Goal: Information Seeking & Learning: Find specific fact

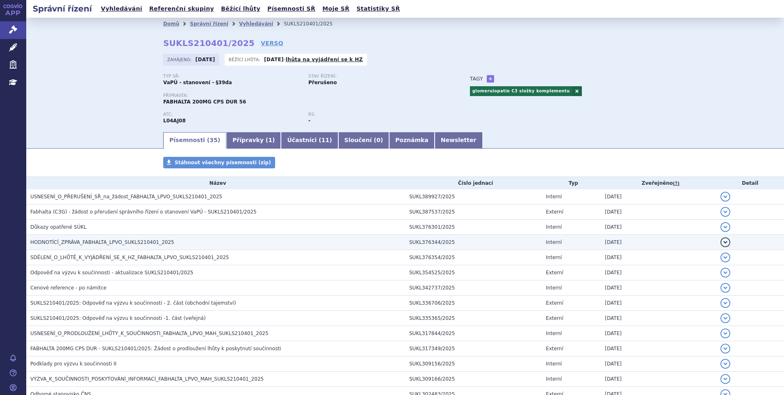
click at [84, 242] on span "HODNOTÍCÍ_ZPRÁVA_FABHALTA_LPVO_SUKLS210401_2025" at bounding box center [102, 242] width 144 height 6
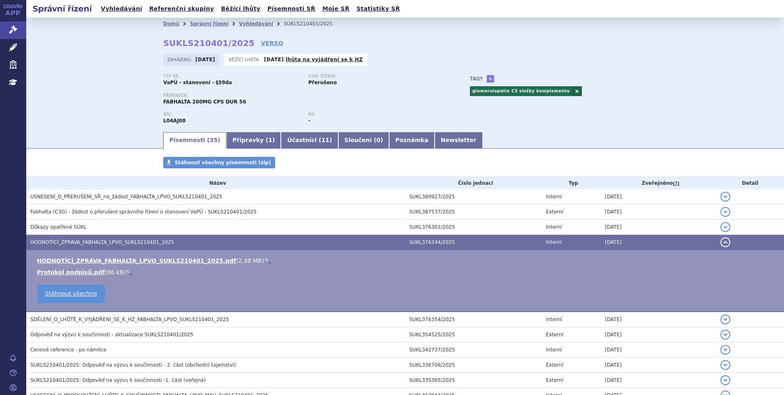
click at [264, 260] on link "🔍" at bounding box center [267, 260] width 7 height 7
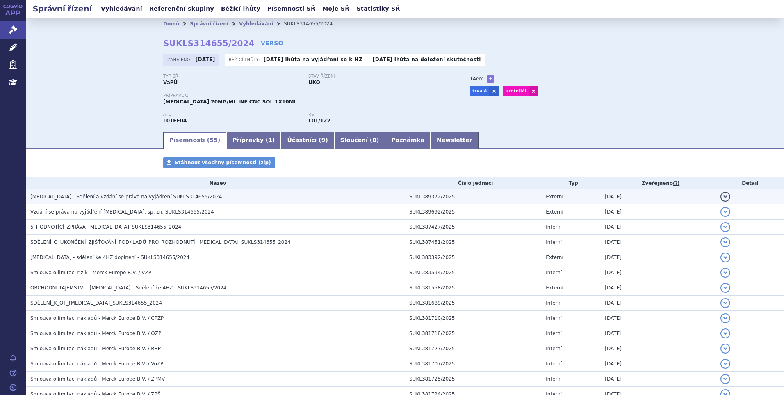
click at [188, 194] on h3 "BAVENCIO - Sdělení a vzdání se práva na vyjádření SUKLS314655/2024" at bounding box center [217, 196] width 375 height 8
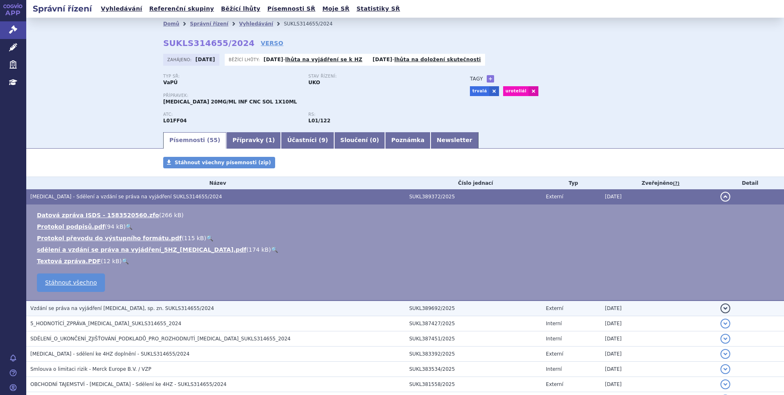
click at [118, 305] on span "Vzdání se práva na vyjádření BAVENCIO, sp. zn. SUKLS314655/2024" at bounding box center [122, 308] width 184 height 6
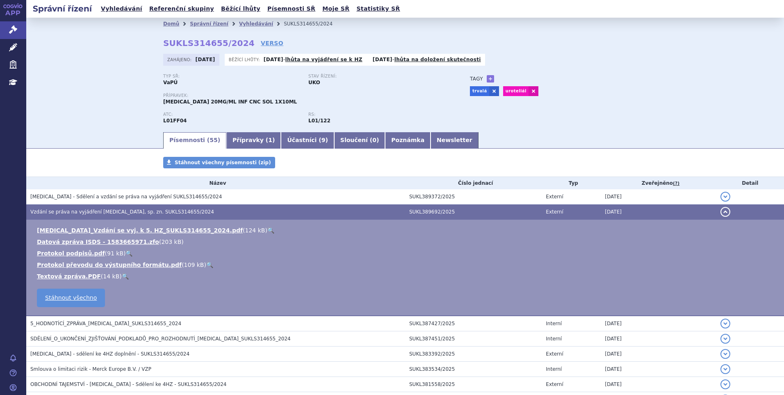
click at [267, 228] on link "🔍" at bounding box center [270, 230] width 7 height 7
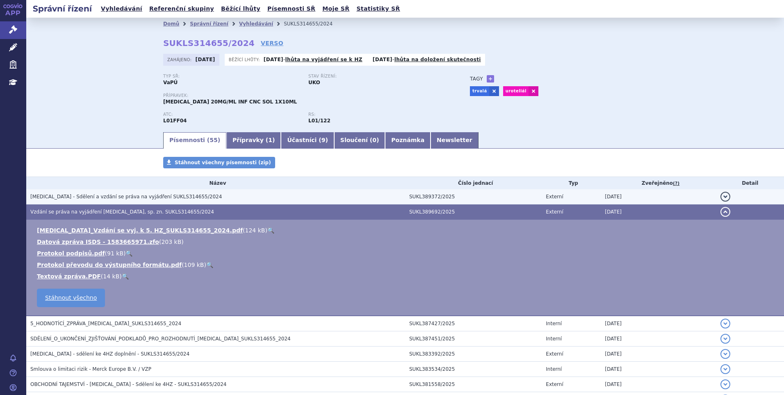
click at [111, 197] on span "BAVENCIO - Sdělení a vzdání se práva na vyjádření SUKLS314655/2024" at bounding box center [126, 197] width 192 height 6
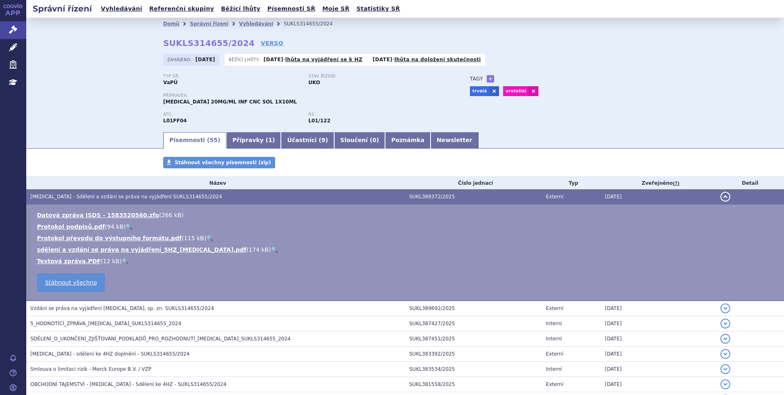
click at [271, 249] on link "🔍" at bounding box center [274, 249] width 7 height 7
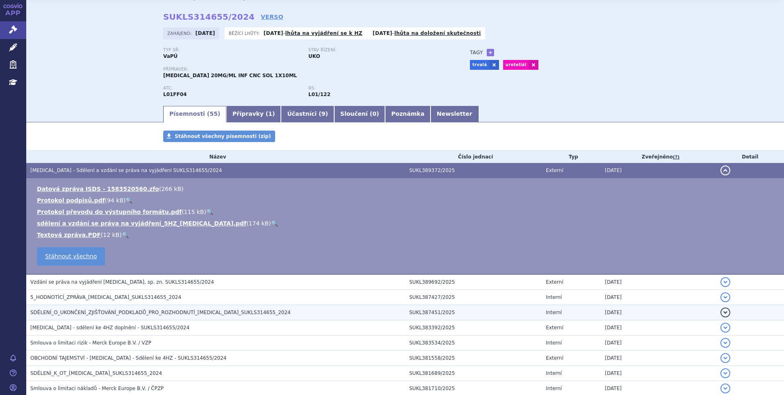
scroll to position [41, 0]
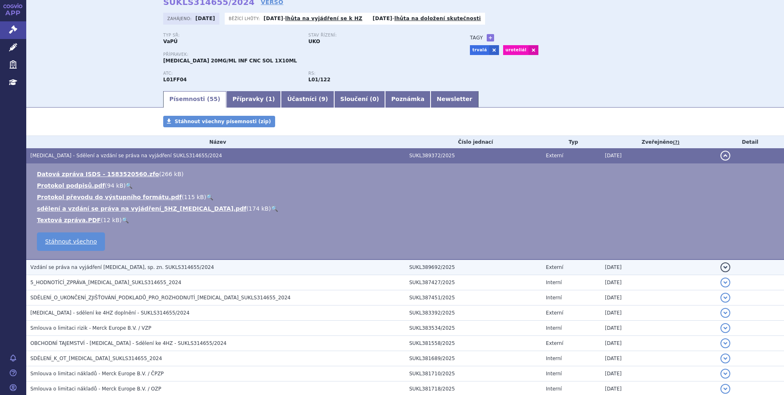
click at [115, 264] on span "Vzdání se práva na vyjádření BAVENCIO, sp. zn. SUKLS314655/2024" at bounding box center [122, 267] width 184 height 6
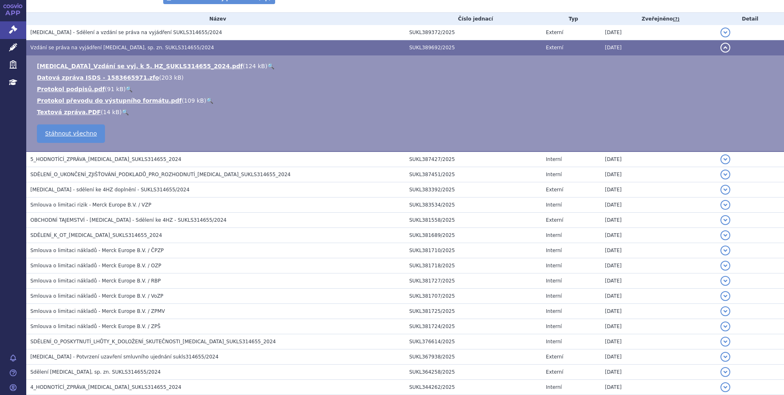
scroll to position [0, 0]
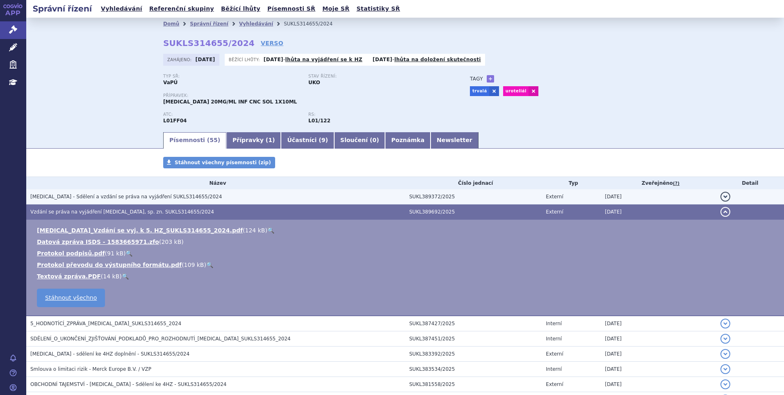
click at [142, 198] on span "BAVENCIO - Sdělení a vzdání se práva na vyjádření SUKLS314655/2024" at bounding box center [126, 197] width 192 height 6
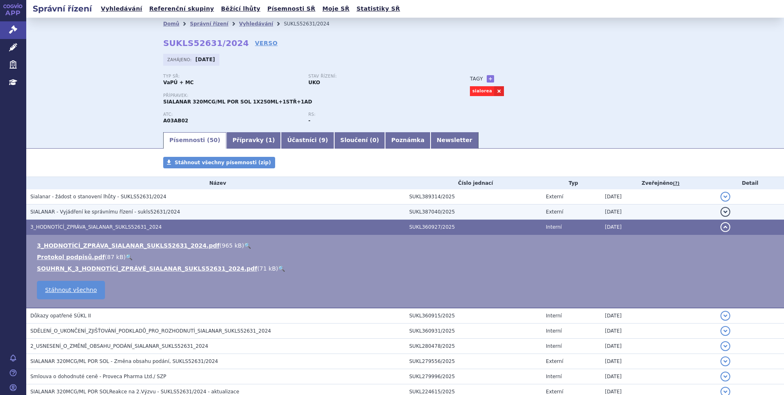
click at [102, 217] on td "SIALANAR - Vyjádření ke správnímu řízení - sukls52631/2024" at bounding box center [215, 211] width 379 height 15
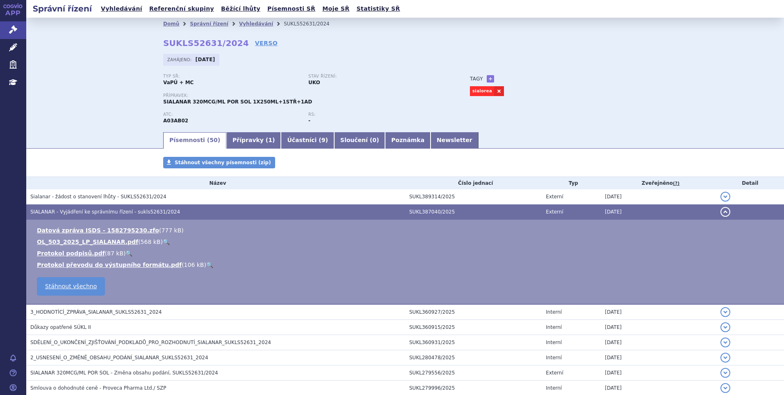
click at [163, 238] on link "🔍" at bounding box center [166, 241] width 7 height 7
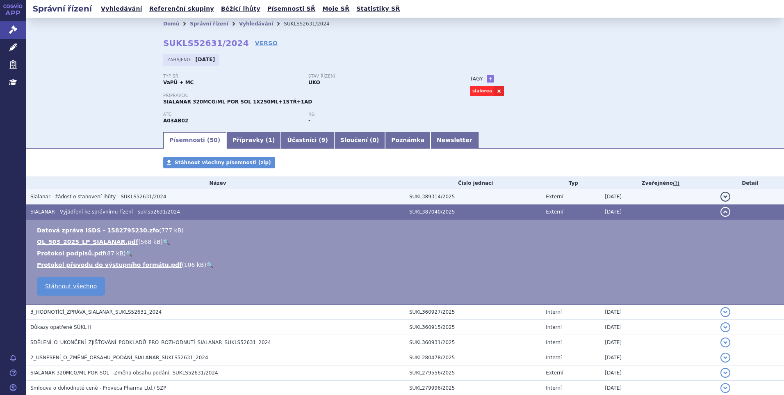
click at [101, 196] on span "Sialanar - žádost o stanovení lhůty - SUKLS52631/2024" at bounding box center [98, 197] width 136 height 6
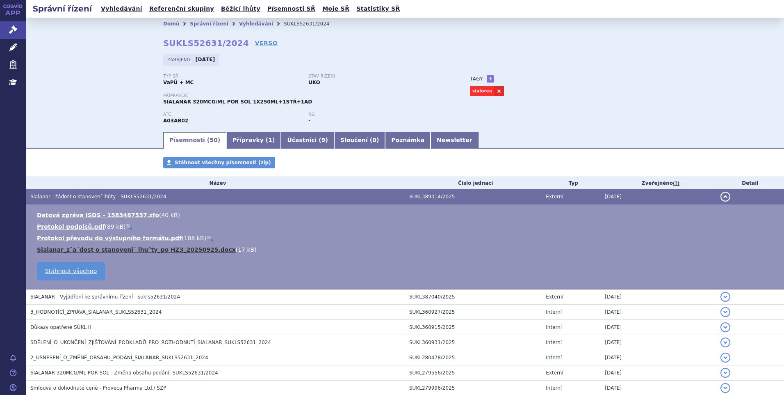
click at [151, 250] on link "Sialanar_zˇa´dost o stanoveni´ lhu°ty_po HZ3_20250925.docx" at bounding box center [136, 249] width 199 height 7
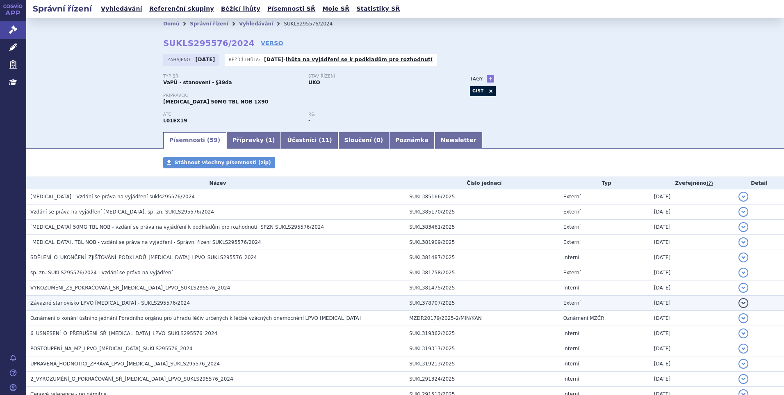
click at [82, 304] on span "Závazné stanovisko LPVO [MEDICAL_DATA] - SUKLS295576/2024" at bounding box center [110, 303] width 160 height 6
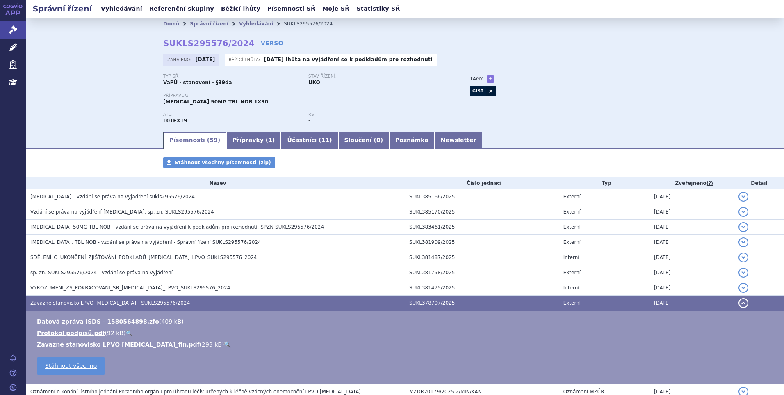
click at [224, 345] on link "🔍" at bounding box center [227, 344] width 7 height 7
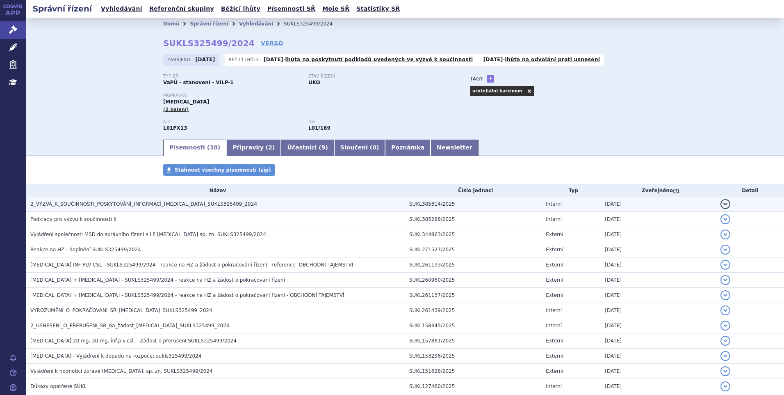
click at [62, 201] on span "2_VÝZVA_K_SOUČINNOSTI_POSKYTOVÁNÍ_INFORMACÍ_[MEDICAL_DATA]_SUKLS325499_2024" at bounding box center [143, 204] width 227 height 6
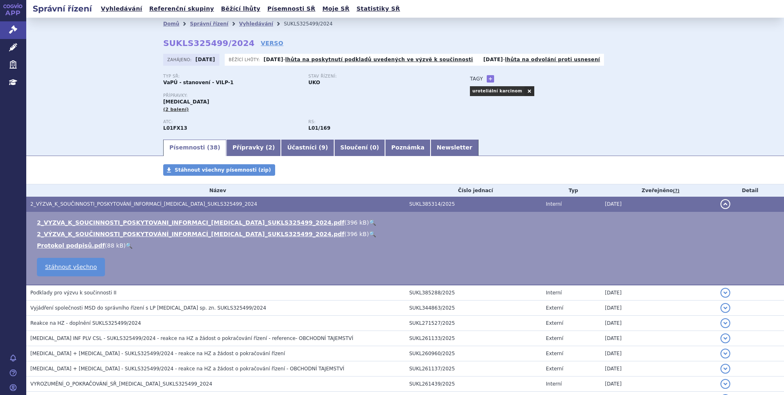
click at [96, 204] on span "2_VÝZVA_K_SOUČINNOSTI_POSKYTOVÁNÍ_INFORMACÍ_[MEDICAL_DATA]_SUKLS325499_2024" at bounding box center [143, 204] width 227 height 6
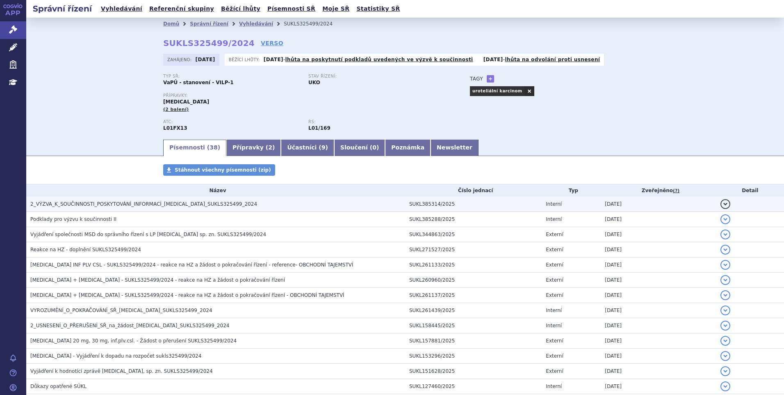
click at [127, 201] on span "2_VÝZVA_K_SOUČINNOSTI_POSKYTOVÁNÍ_INFORMACÍ_[MEDICAL_DATA]_SUKLS325499_2024" at bounding box center [143, 204] width 227 height 6
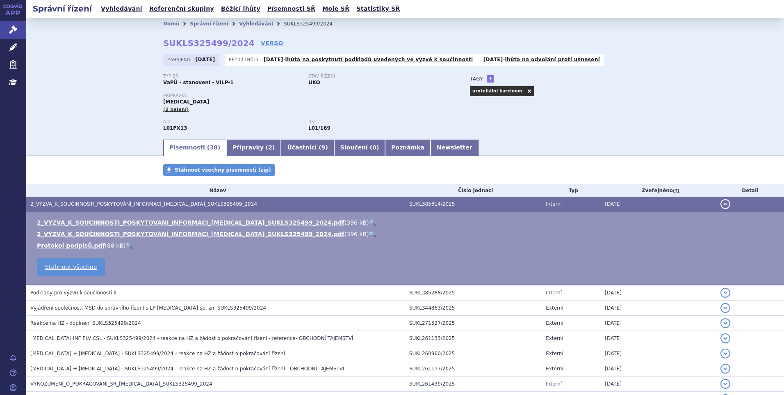
click at [369, 222] on link "🔍" at bounding box center [372, 222] width 7 height 7
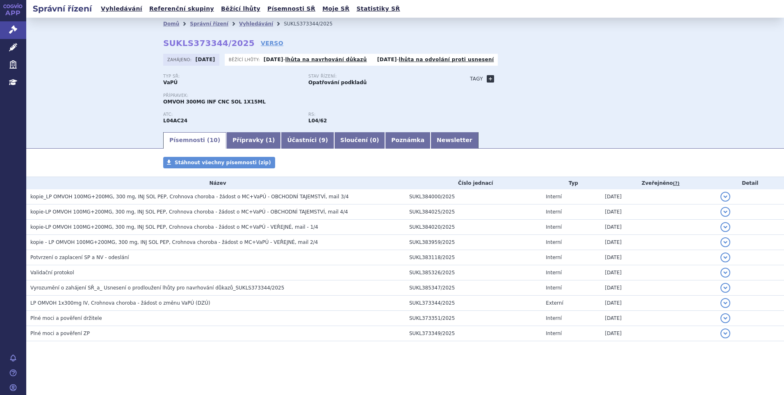
click at [489, 78] on link "+" at bounding box center [490, 78] width 7 height 7
click at [507, 80] on span at bounding box center [527, 78] width 59 height 11
type input "Crohn"
select select "Crohnova choroba"
click at [570, 79] on button "Přidat" at bounding box center [569, 79] width 21 height 10
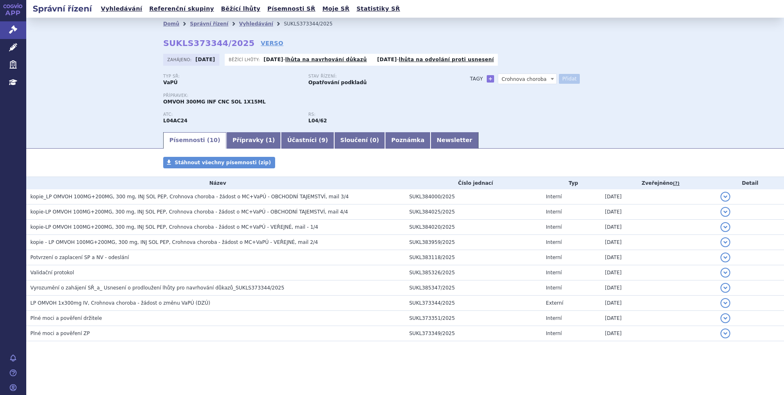
select select
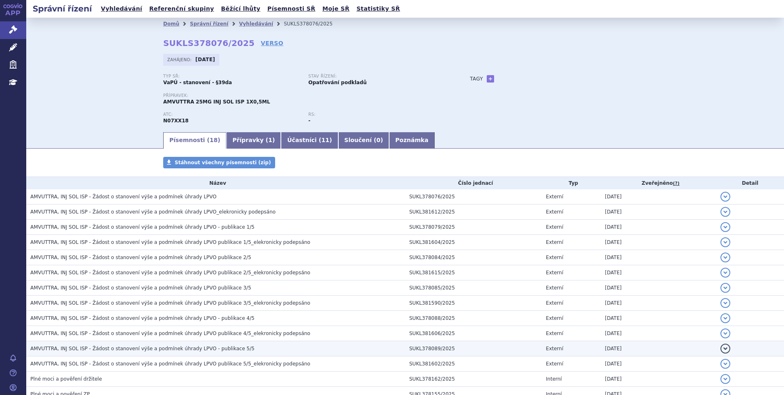
scroll to position [117, 0]
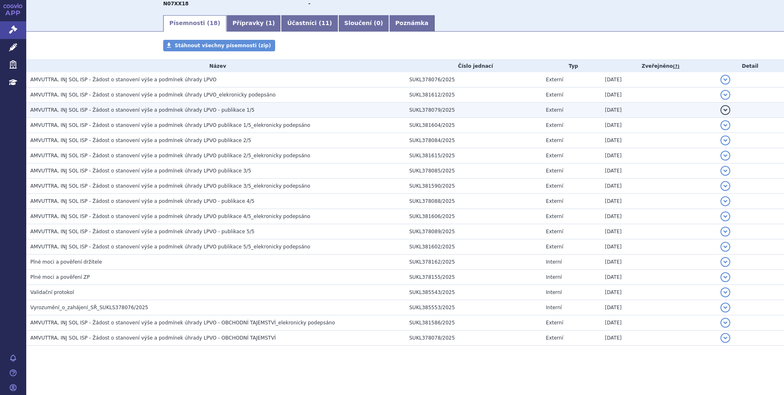
click at [163, 105] on td "AMVUTTRA, INJ SOL ISP - Žádost o stanovení výše a podmínek úhrady LPVO - publik…" at bounding box center [215, 110] width 379 height 15
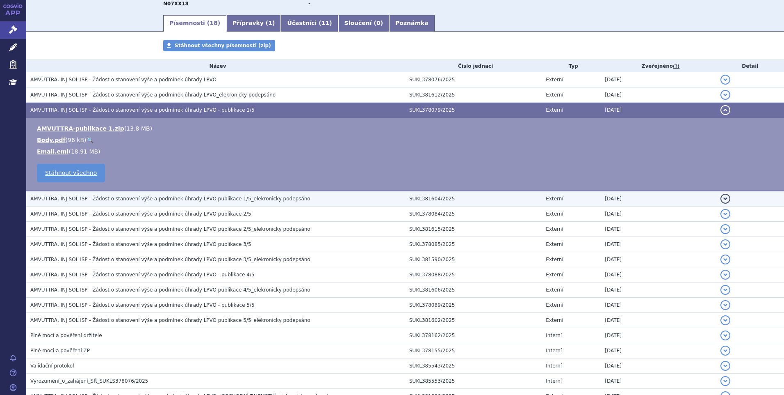
click at [164, 198] on span "AMVUTTRA, INJ SOL ISP - Žádost o stanovení výše a podmínek úhrady LPVO publikac…" at bounding box center [170, 199] width 280 height 6
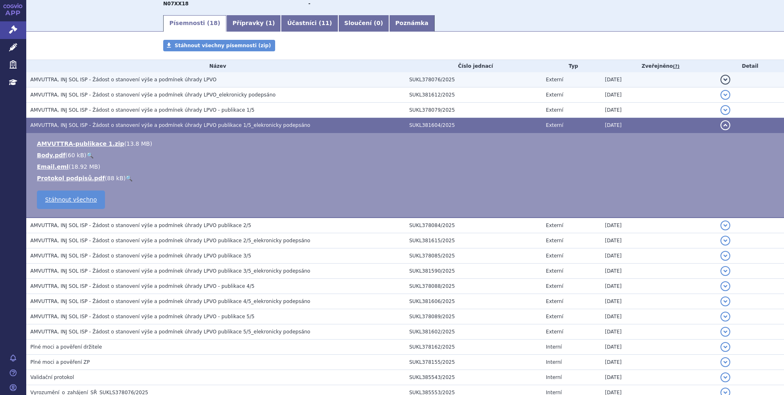
click at [177, 81] on span "AMVUTTRA, INJ SOL ISP - Žádost o stanovení výše a podmínek úhrady LPVO" at bounding box center [123, 80] width 186 height 6
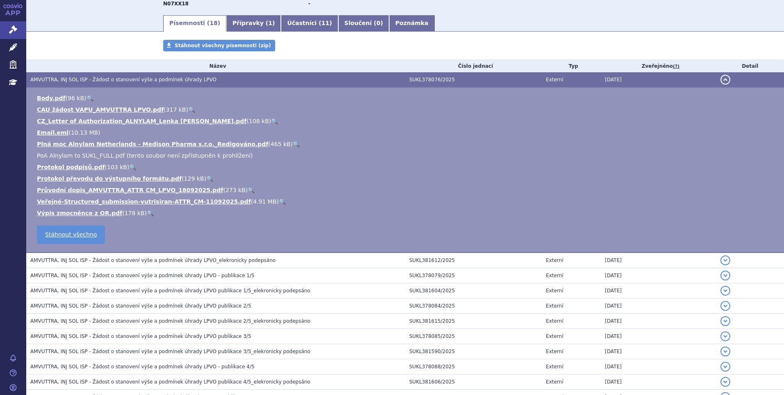
click at [279, 199] on link "🔍" at bounding box center [282, 201] width 7 height 7
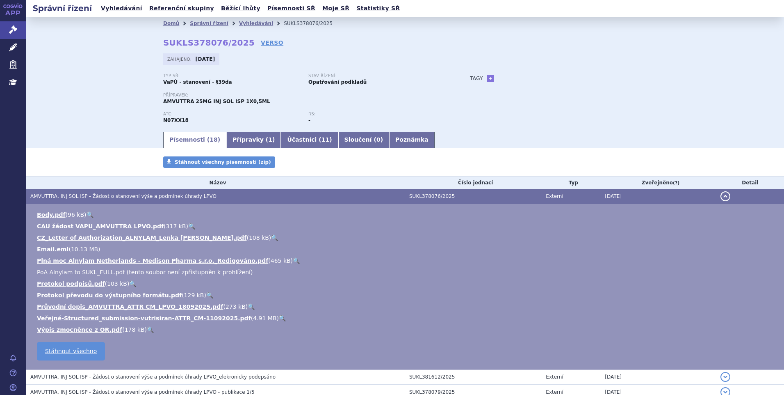
scroll to position [0, 0]
click at [488, 80] on link "+" at bounding box center [490, 78] width 7 height 7
click at [498, 78] on span at bounding box center [527, 78] width 59 height 11
drag, startPoint x: 498, startPoint y: 89, endPoint x: 544, endPoint y: 93, distance: 45.7
click at [505, 91] on input "(ATTR-CM" at bounding box center [523, 91] width 56 height 11
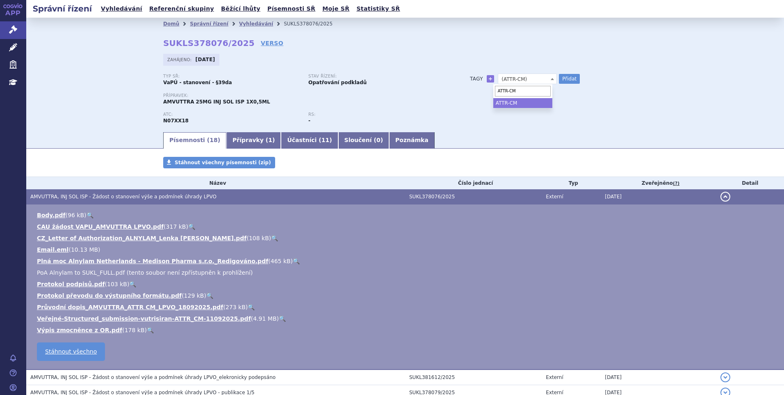
type input "ATTR-CM"
select select "ATTR-CM"
click at [569, 74] on button "Přidat" at bounding box center [569, 79] width 21 height 10
select select
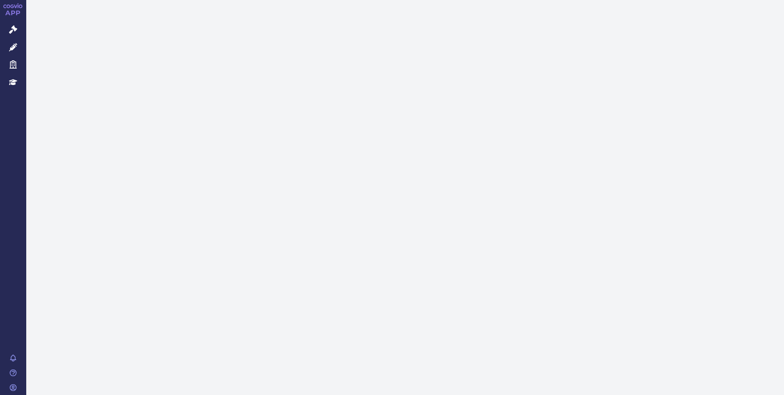
click at [13, 27] on icon at bounding box center [13, 29] width 8 height 8
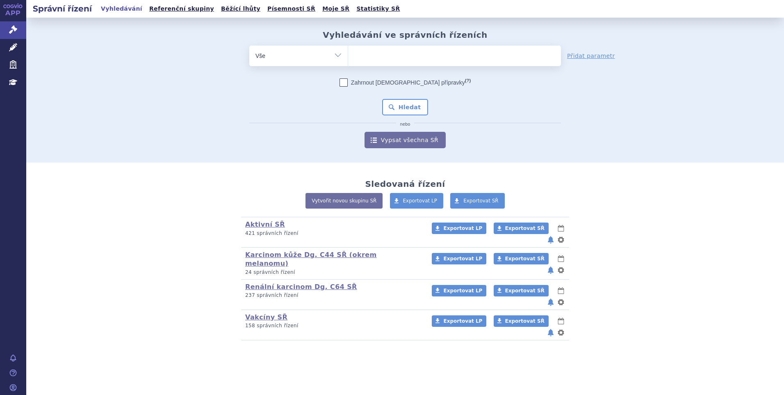
drag, startPoint x: 353, startPoint y: 57, endPoint x: 357, endPoint y: 57, distance: 4.2
click at [356, 57] on ul at bounding box center [454, 54] width 213 height 17
click at [348, 57] on select at bounding box center [348, 55] width 0 height 21
click at [364, 55] on ul at bounding box center [454, 54] width 213 height 17
click at [348, 55] on select at bounding box center [348, 55] width 0 height 21
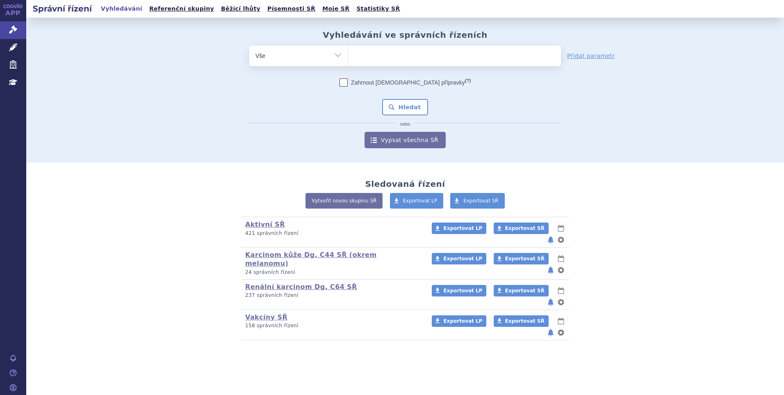
paste input "SUKLS253325/2025"
type input "SUKLS253325/2025"
select select "SUKLS253325/2025"
click at [400, 102] on button "Hledat" at bounding box center [405, 107] width 46 height 16
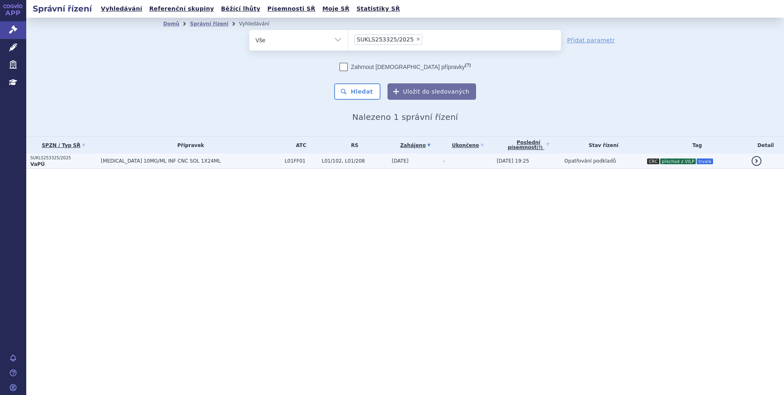
click at [208, 159] on span "[MEDICAL_DATA] 10MG/ML INF CNC SOL 1X24ML" at bounding box center [191, 161] width 180 height 6
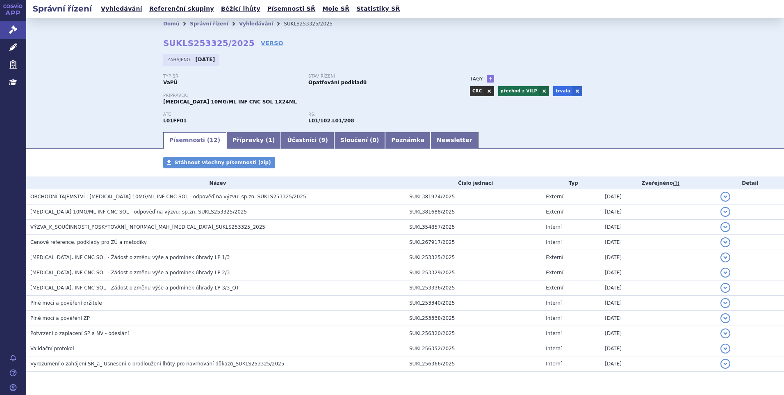
click at [628, 90] on div "CRC přechod z VILP trvalá" at bounding box center [558, 90] width 177 height 12
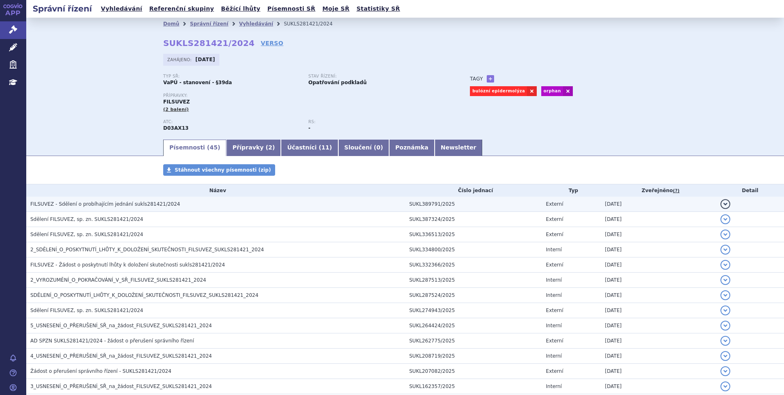
click at [100, 205] on span "FILSUVEZ - Sdělení o probíhajícím jednání sukls281421/2024" at bounding box center [105, 204] width 150 height 6
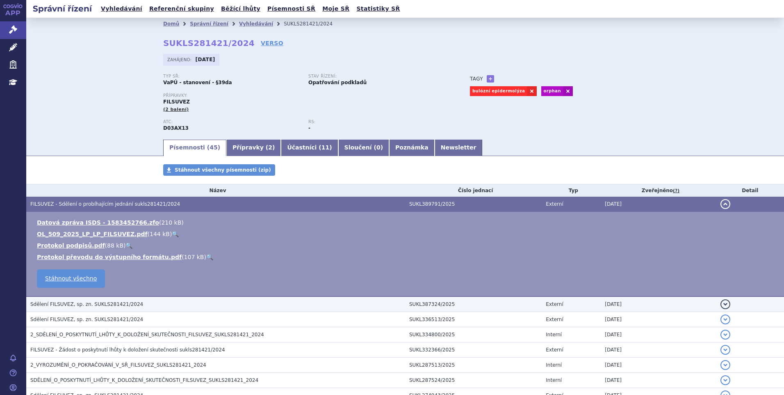
click at [58, 303] on span "Sdělení FILSUVEZ, sp. zn. SUKLS281421/2024" at bounding box center [86, 304] width 113 height 6
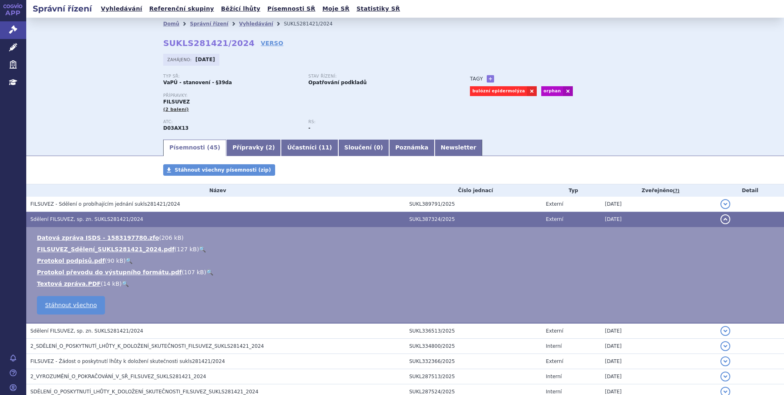
click at [199, 247] on link "🔍" at bounding box center [202, 249] width 7 height 7
click at [77, 334] on h3 "Sdělení FILSUVEZ, sp. zn. SUKLS281421/2024" at bounding box center [217, 331] width 375 height 8
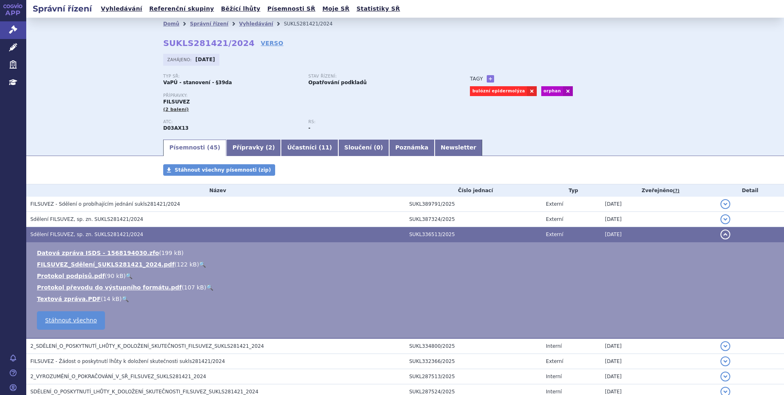
click at [199, 263] on link "🔍" at bounding box center [202, 264] width 7 height 7
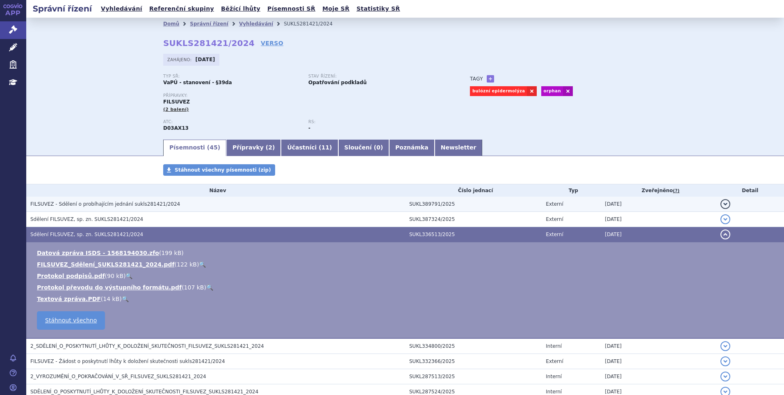
click at [64, 206] on span "FILSUVEZ - Sdělení o probíhajícím jednání sukls281421/2024" at bounding box center [105, 204] width 150 height 6
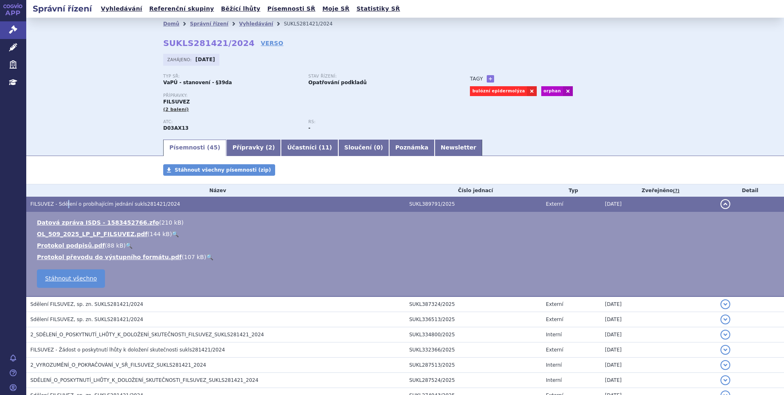
drag, startPoint x: 64, startPoint y: 206, endPoint x: 155, endPoint y: 231, distance: 93.8
click at [172, 231] on link "🔍" at bounding box center [175, 234] width 7 height 7
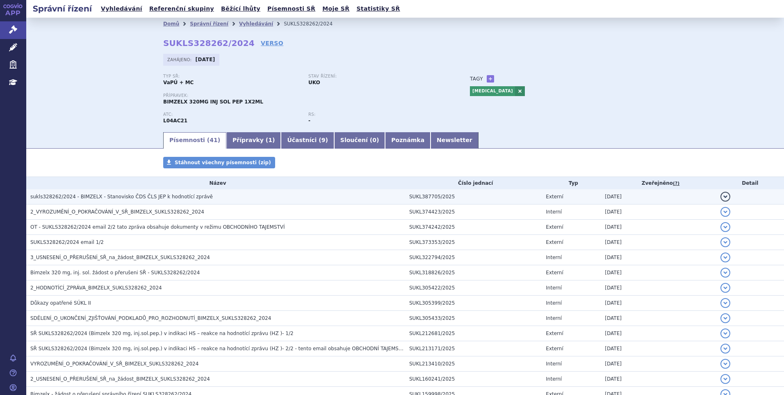
click at [98, 194] on span "sukls328262/2024 - BIMZELX - Stanovisko ČDS ČLS JEP k hodnotící zprávě" at bounding box center [121, 197] width 183 height 6
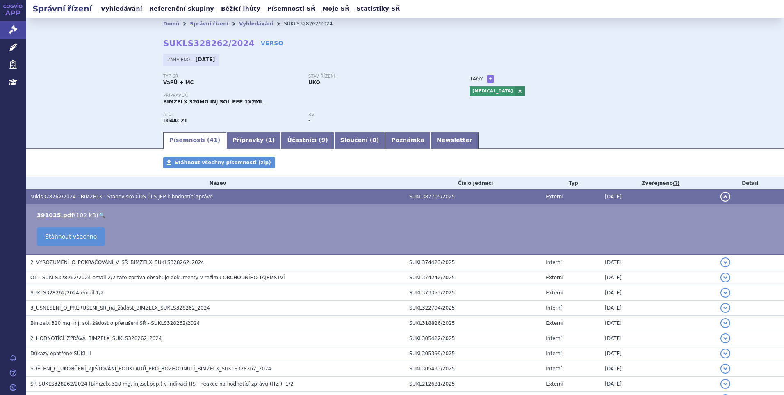
click at [98, 214] on link "🔍" at bounding box center [101, 215] width 7 height 7
